Goal: Transaction & Acquisition: Purchase product/service

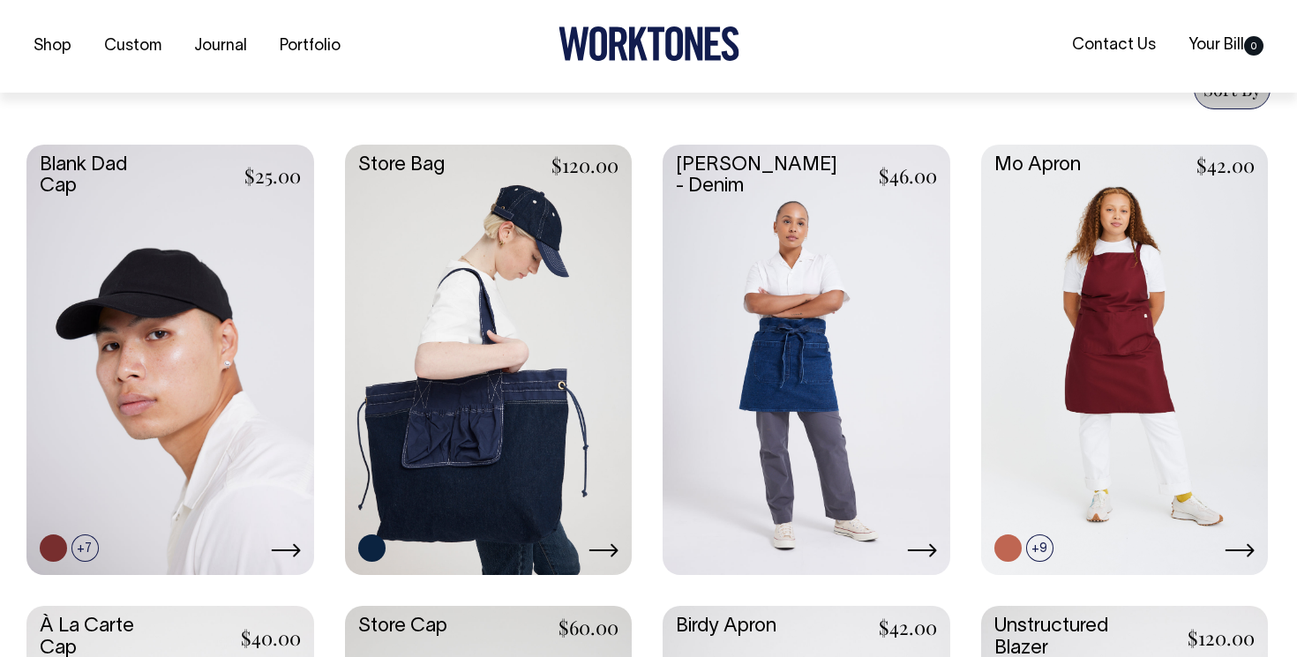
scroll to position [709, 0]
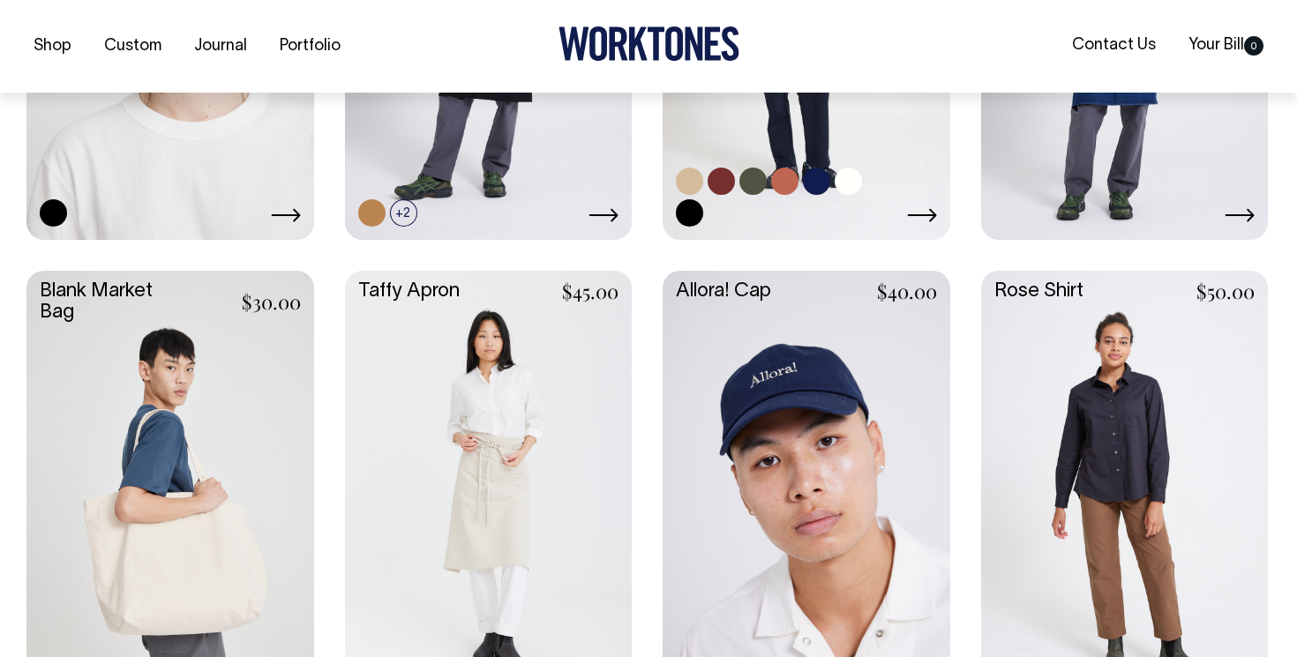
click at [891, 198] on div "+6" at bounding box center [806, 197] width 261 height 59
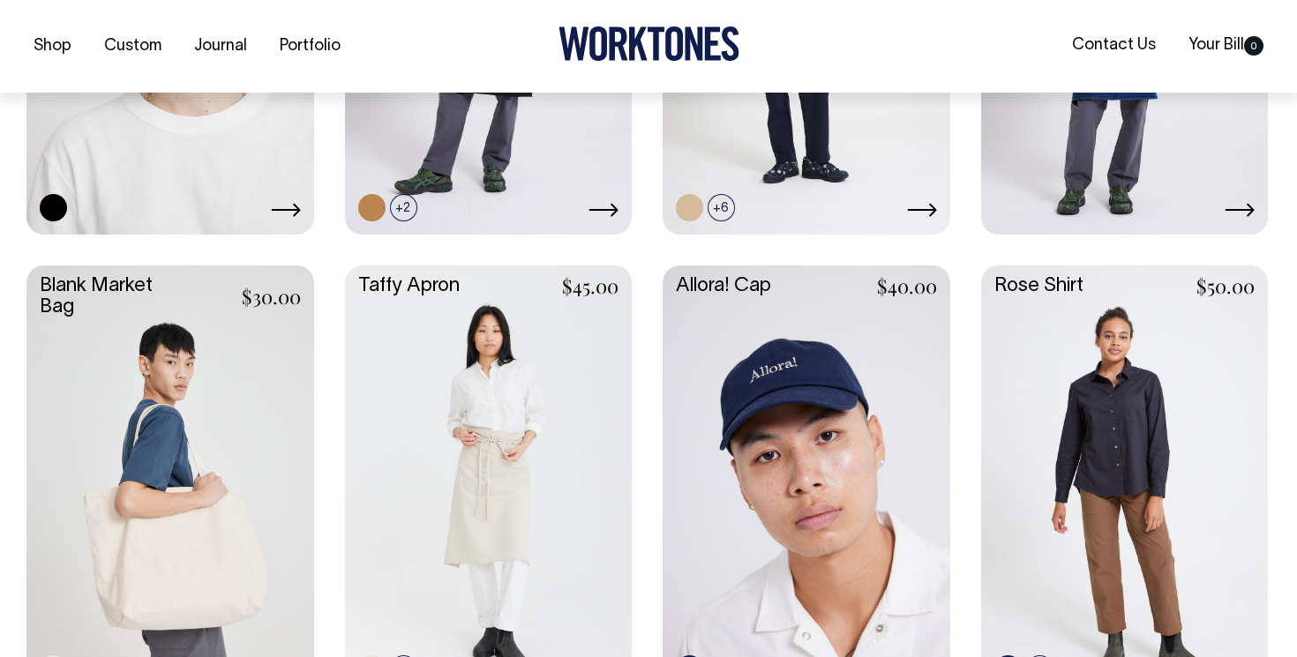
scroll to position [2435, 0]
click at [853, 82] on div "Shop Custom Journal Portfolio Contact Us Your Bill 0" at bounding box center [648, 46] width 1297 height 93
click at [855, 128] on link at bounding box center [806, 16] width 288 height 427
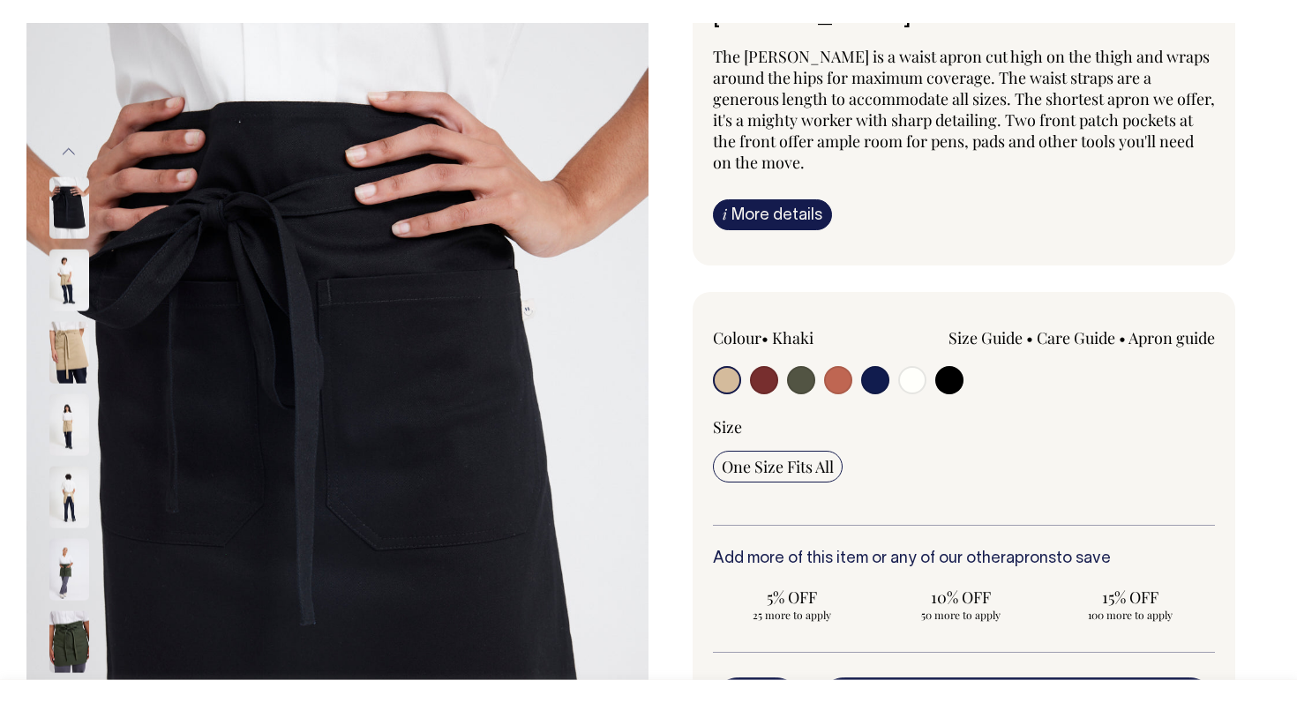
scroll to position [158, 0]
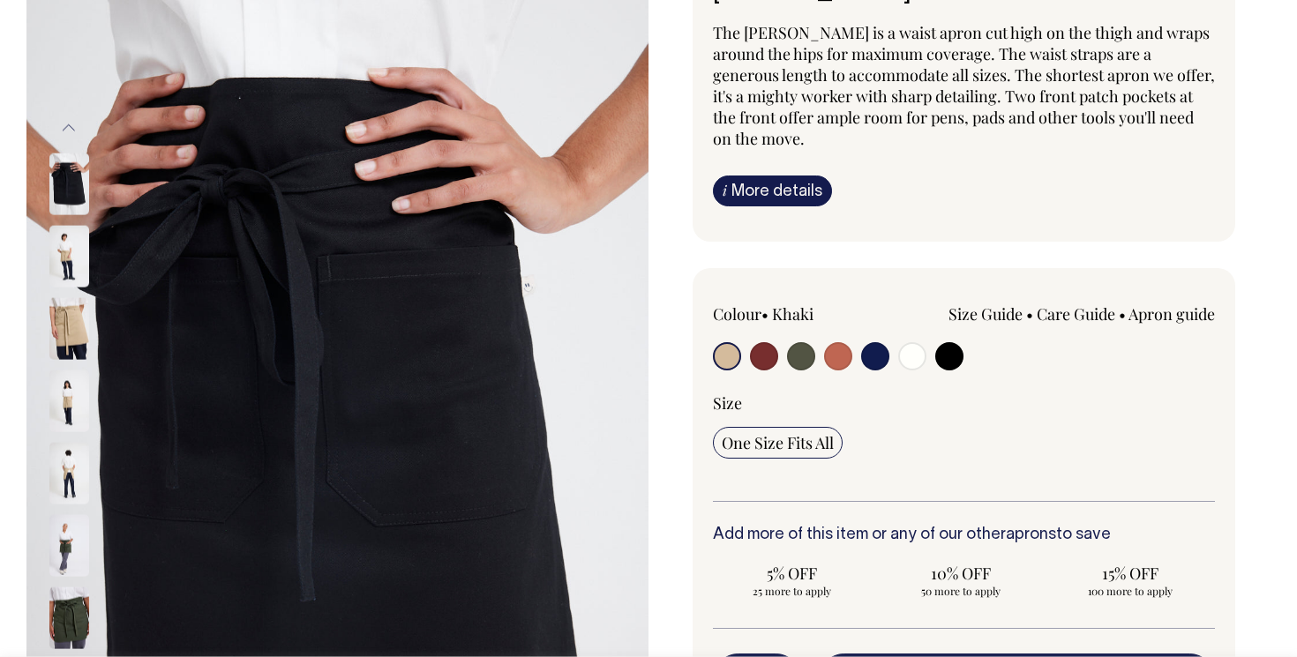
click at [871, 342] on input "radio" at bounding box center [875, 356] width 28 height 28
radio input "true"
select select "Dark Navy"
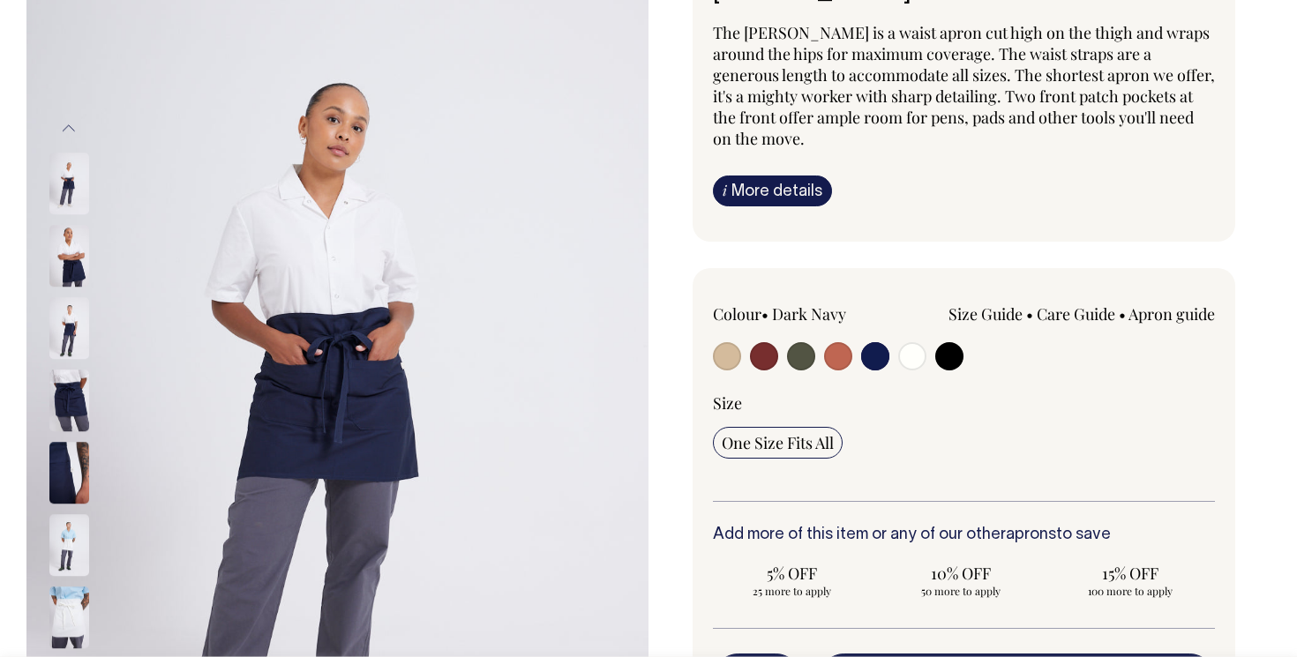
click at [839, 342] on input "radio" at bounding box center [838, 356] width 28 height 28
radio input "true"
select select "Rust"
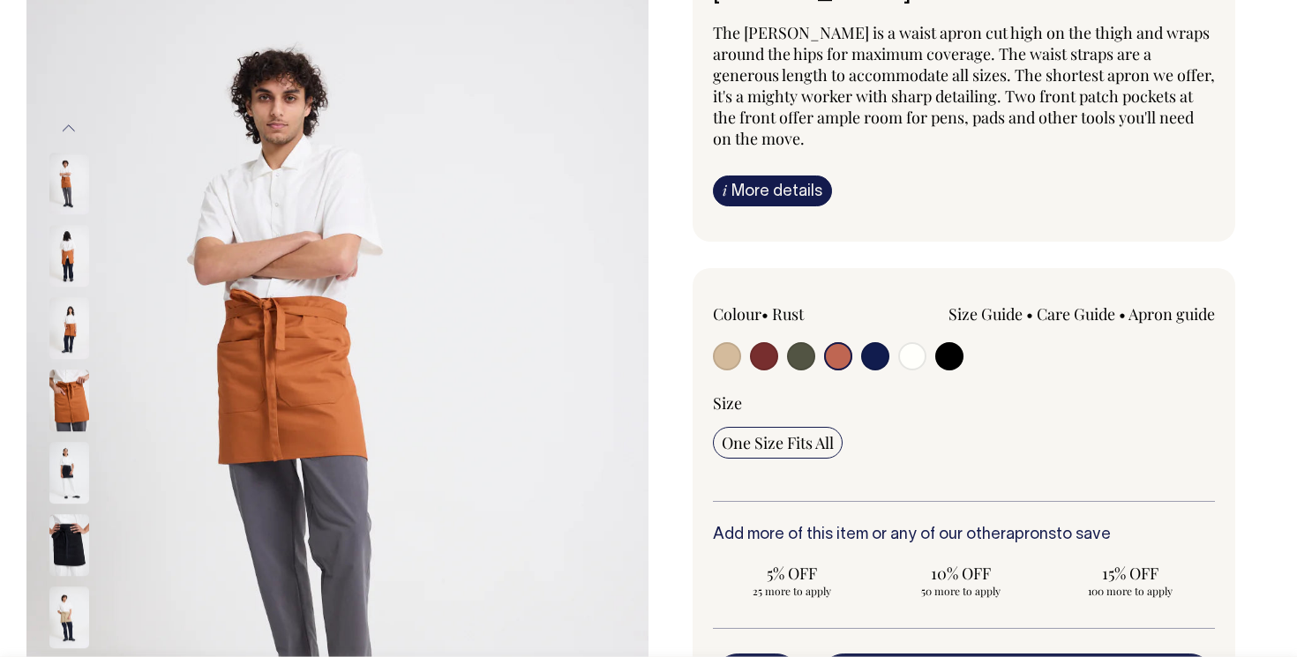
click at [805, 342] on input "radio" at bounding box center [801, 356] width 28 height 28
radio input "true"
select select "Olive"
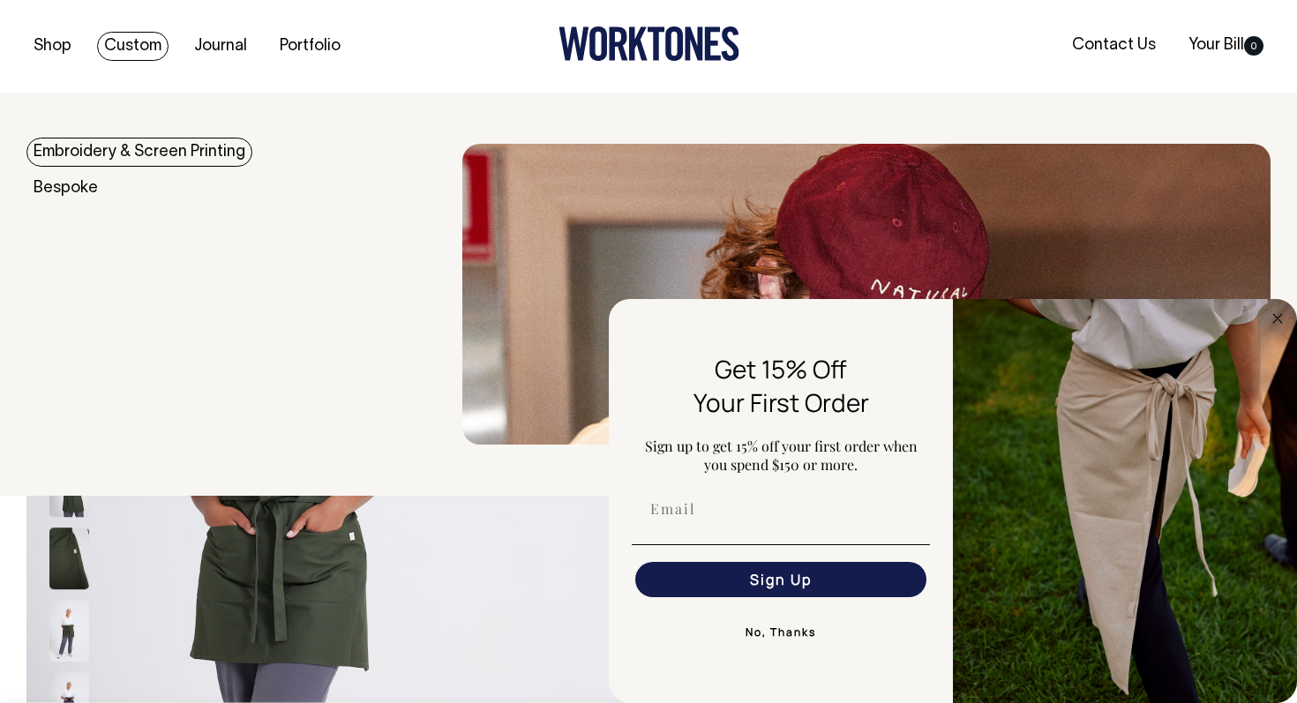
click at [133, 45] on link "Custom" at bounding box center [132, 46] width 71 height 29
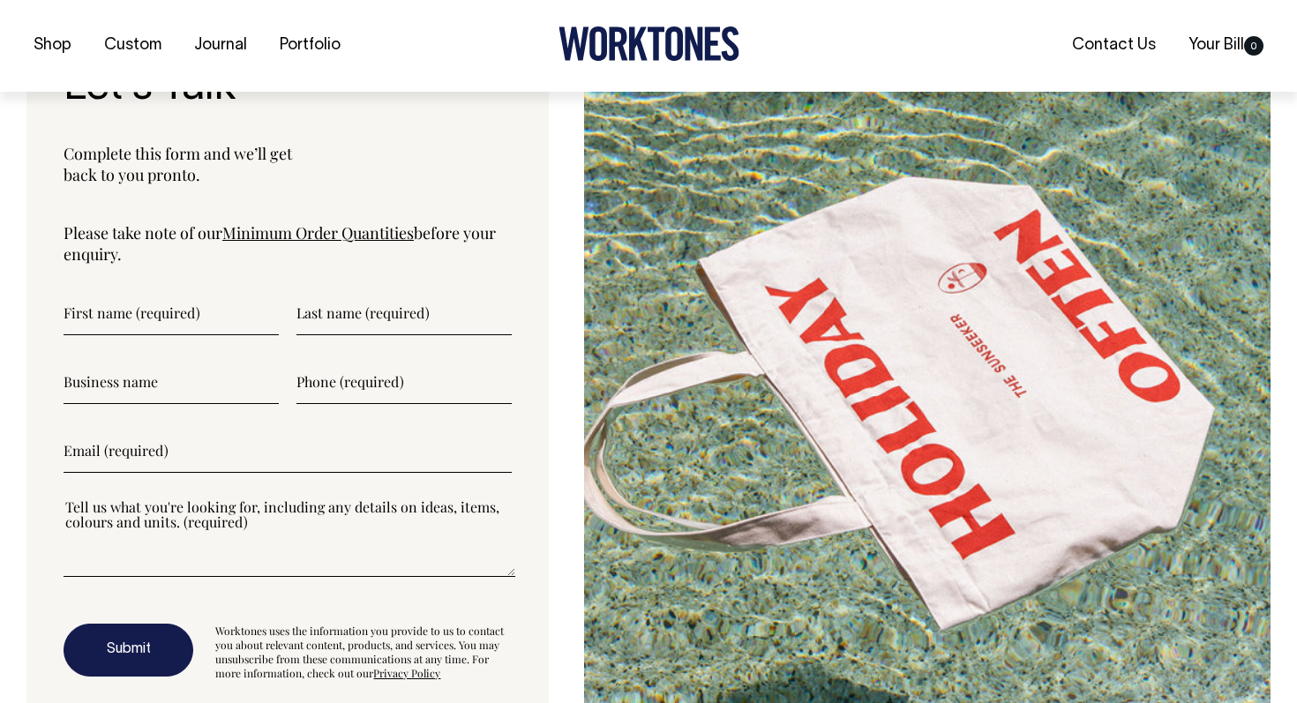
scroll to position [5783, 0]
click at [325, 240] on link "Minimum Order Quantities" at bounding box center [317, 231] width 191 height 21
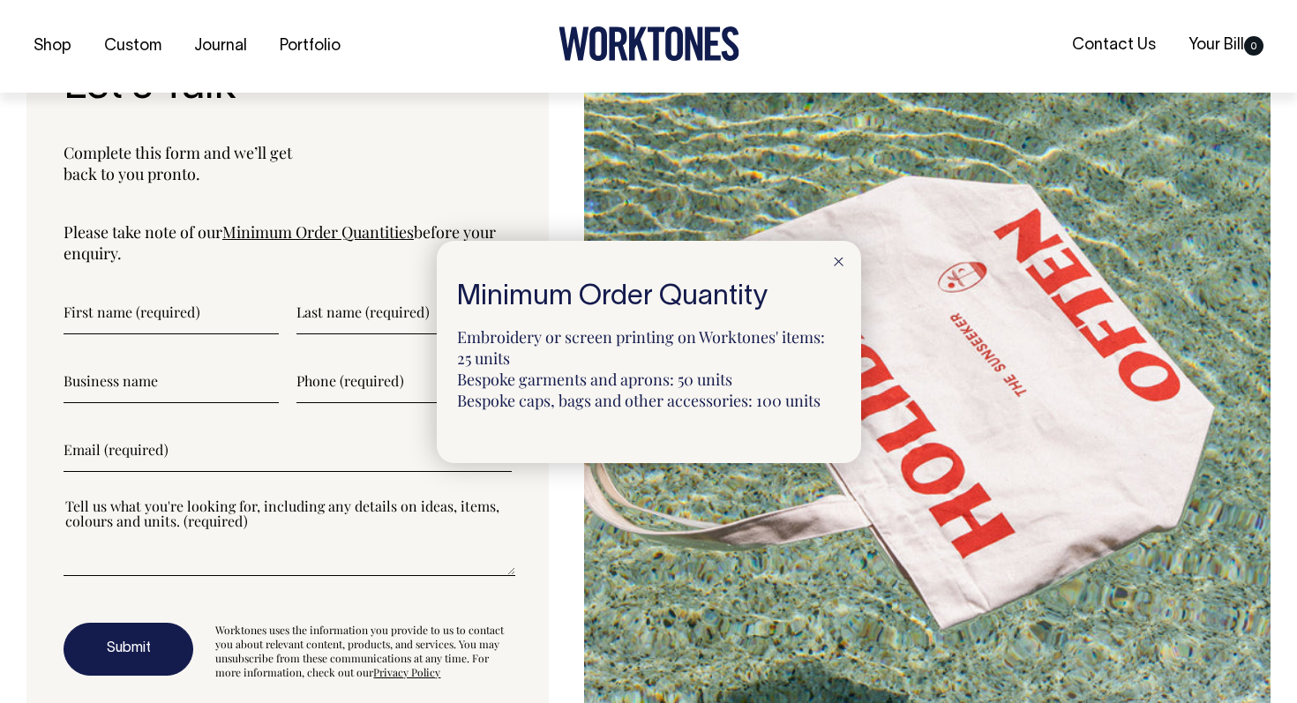
click at [840, 261] on icon at bounding box center [839, 262] width 10 height 9
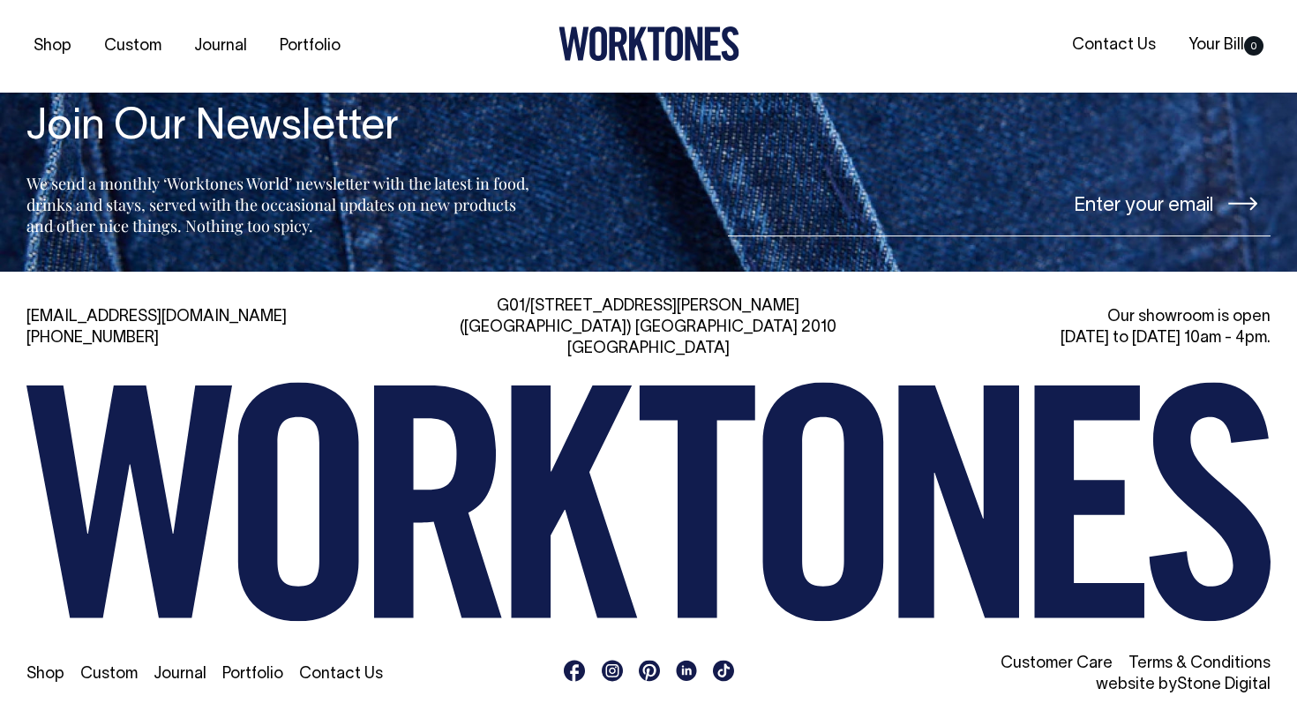
scroll to position [7402, 0]
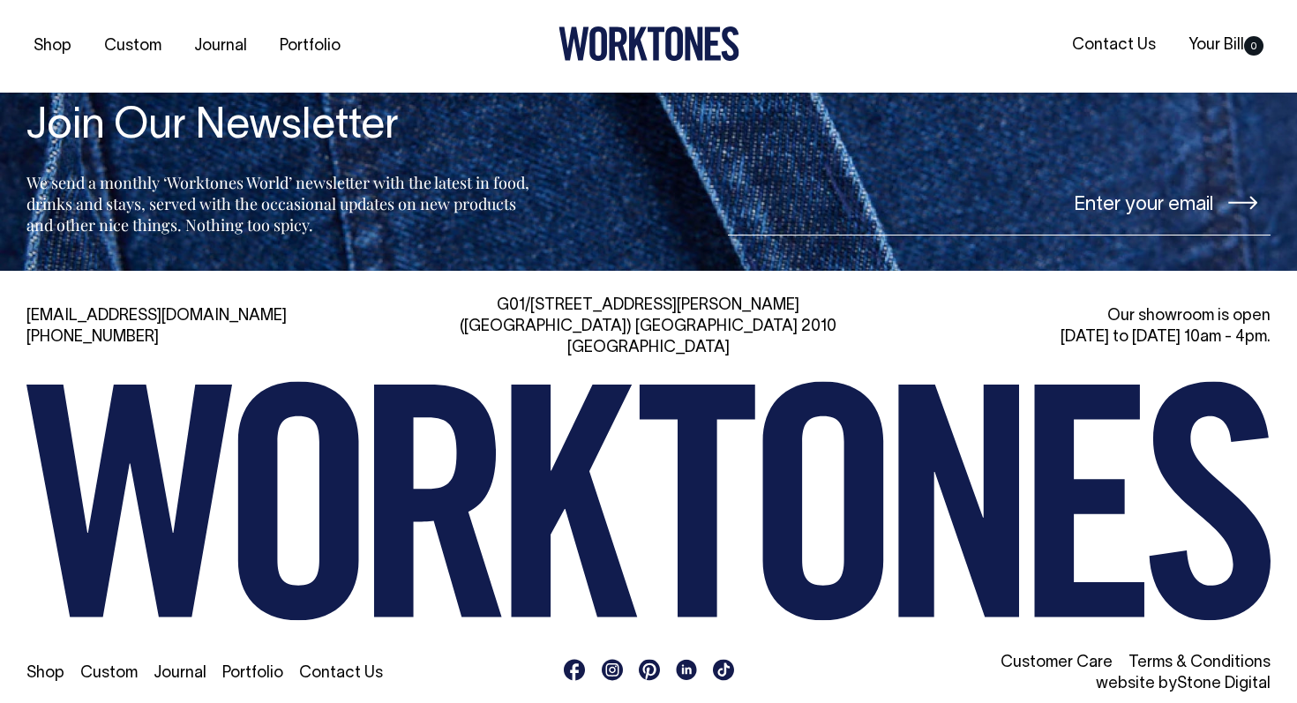
click at [333, 666] on link "Contact Us" at bounding box center [341, 673] width 84 height 15
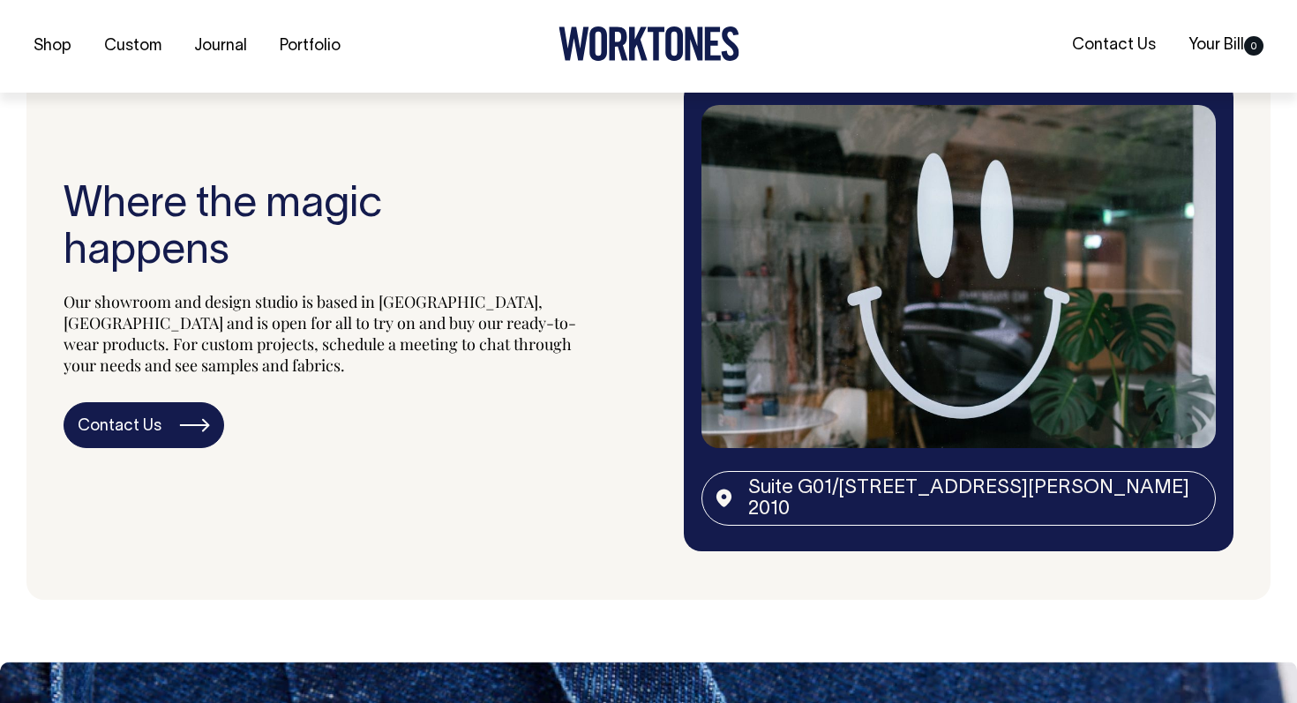
scroll to position [3013, 0]
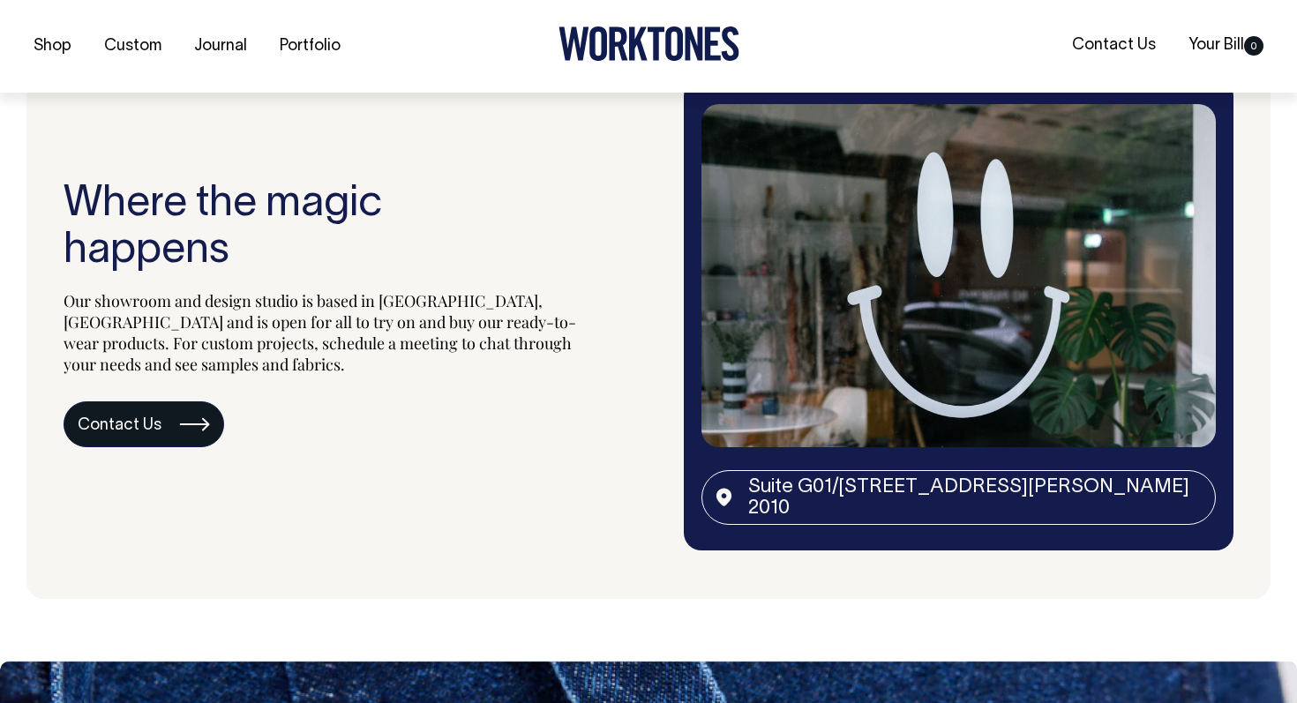
click at [118, 413] on link "Contact Us" at bounding box center [144, 424] width 161 height 46
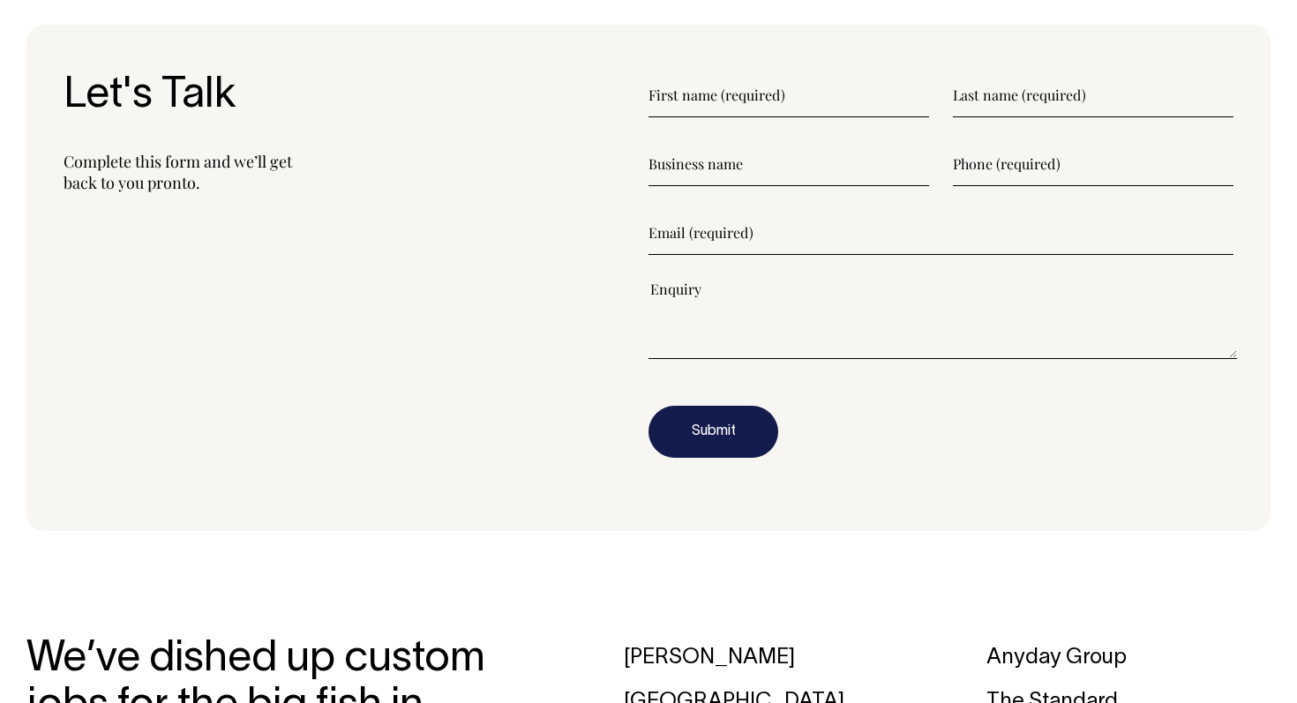
scroll to position [1996, 0]
click at [742, 92] on input"] "text" at bounding box center [788, 95] width 281 height 44
type input"] "[GEOGRAPHIC_DATA]"
